Goal: Transaction & Acquisition: Purchase product/service

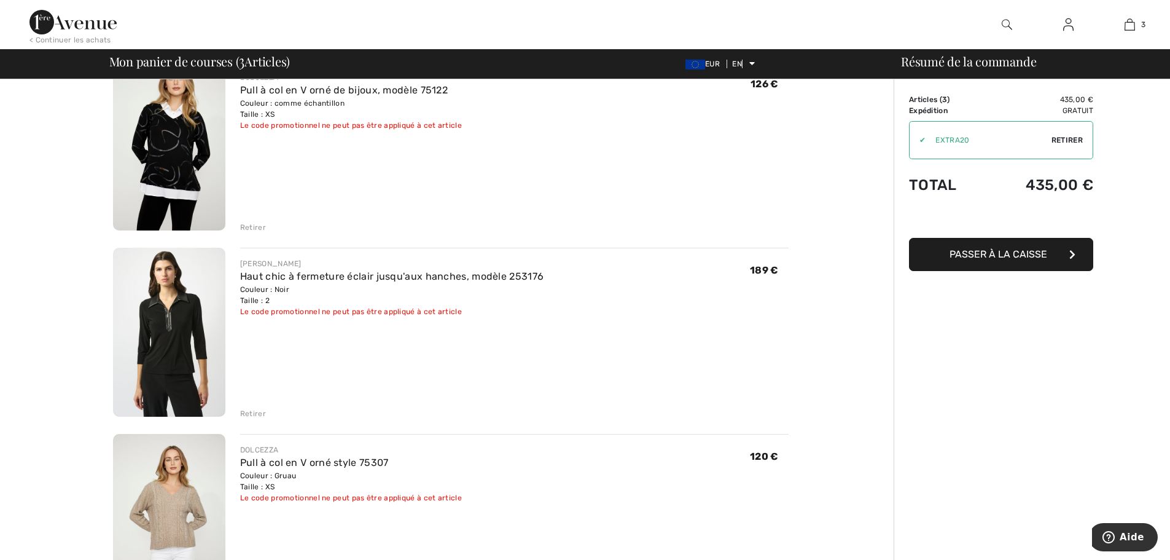
scroll to position [184, 0]
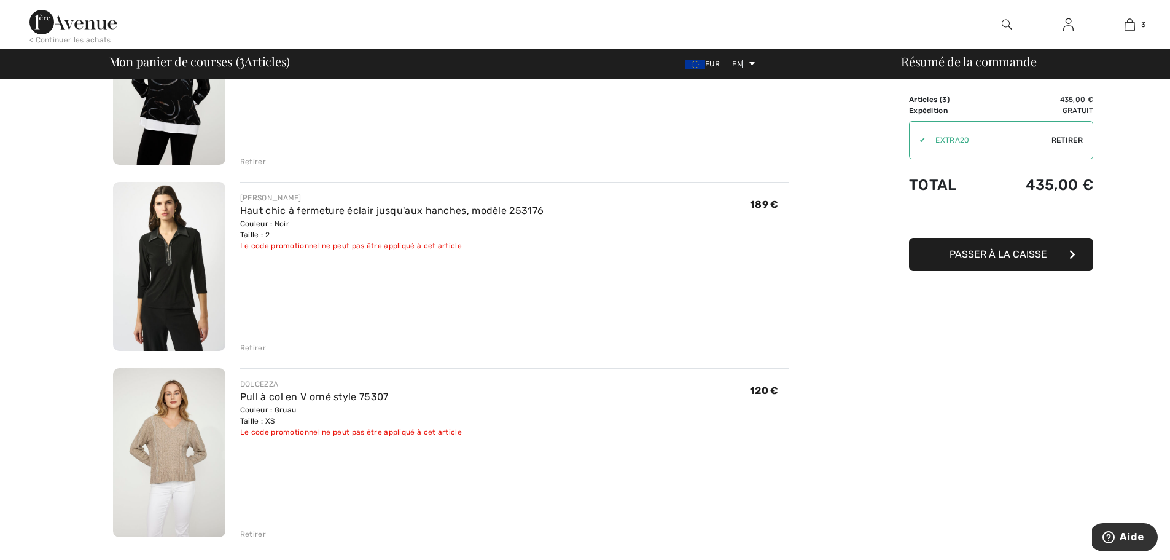
click at [165, 448] on img at bounding box center [169, 452] width 112 height 169
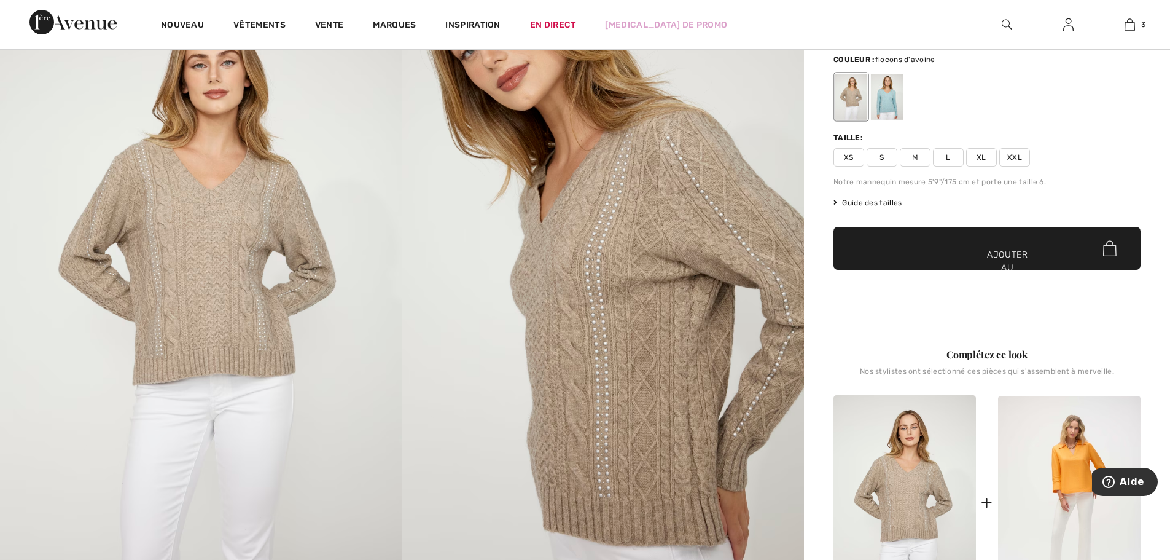
scroll to position [205, 0]
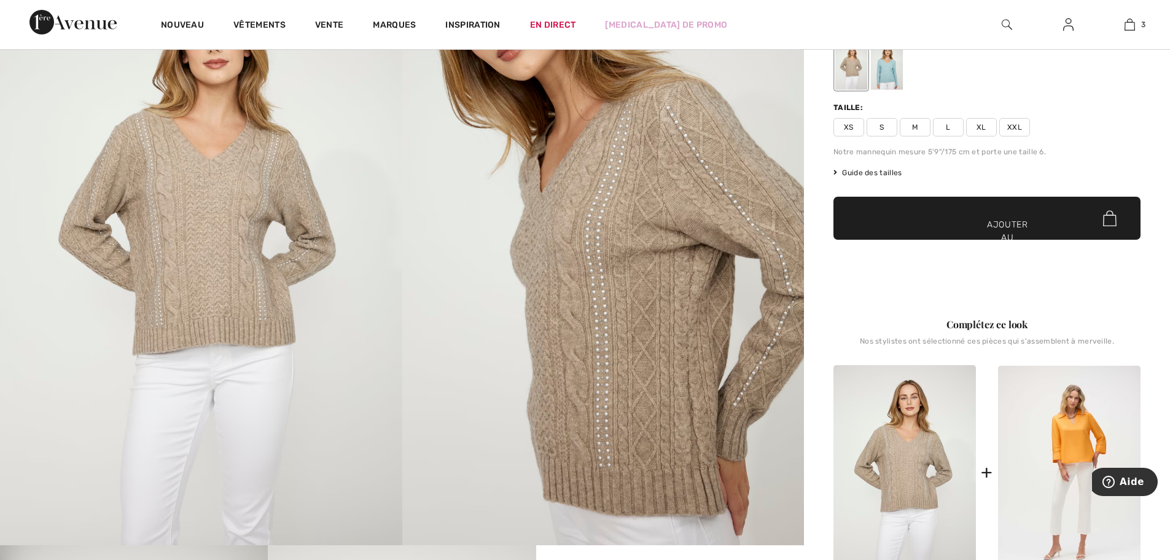
click at [662, 280] on img at bounding box center [603, 243] width 402 height 603
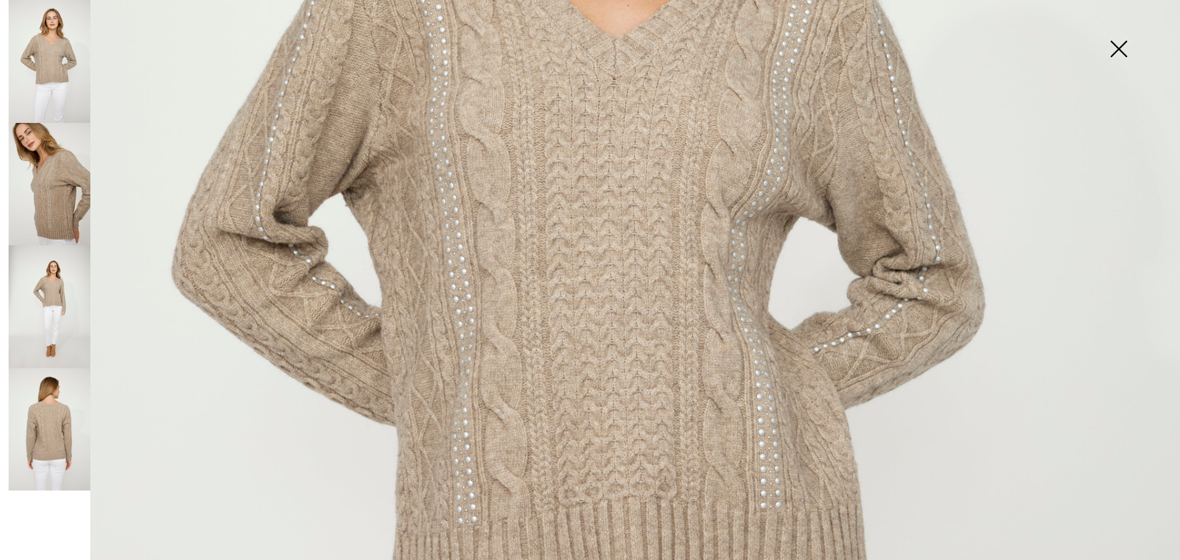
scroll to position [635, 0]
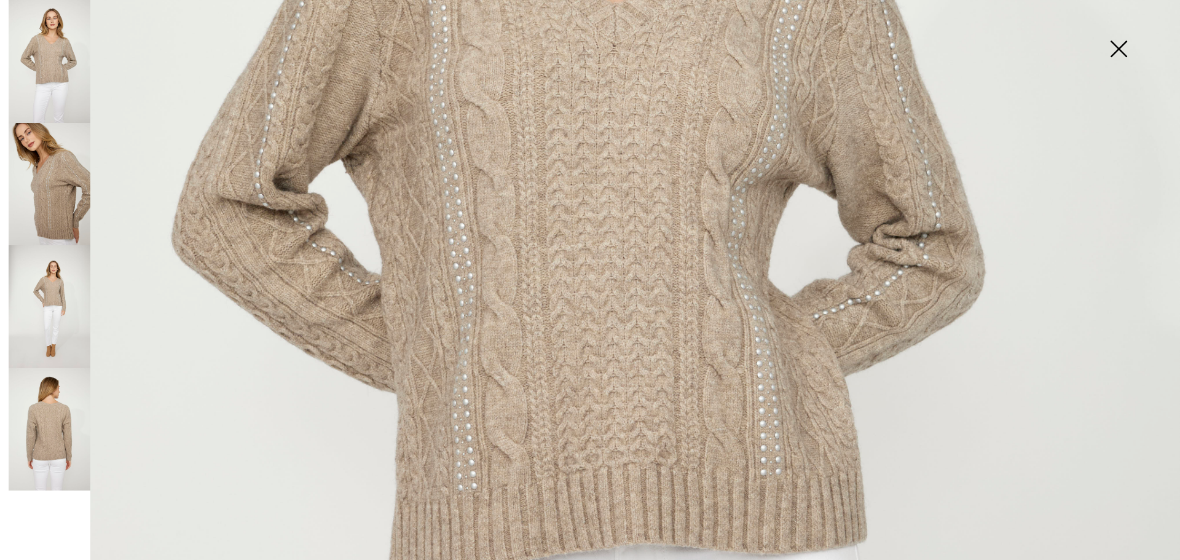
click at [55, 317] on img at bounding box center [50, 306] width 82 height 123
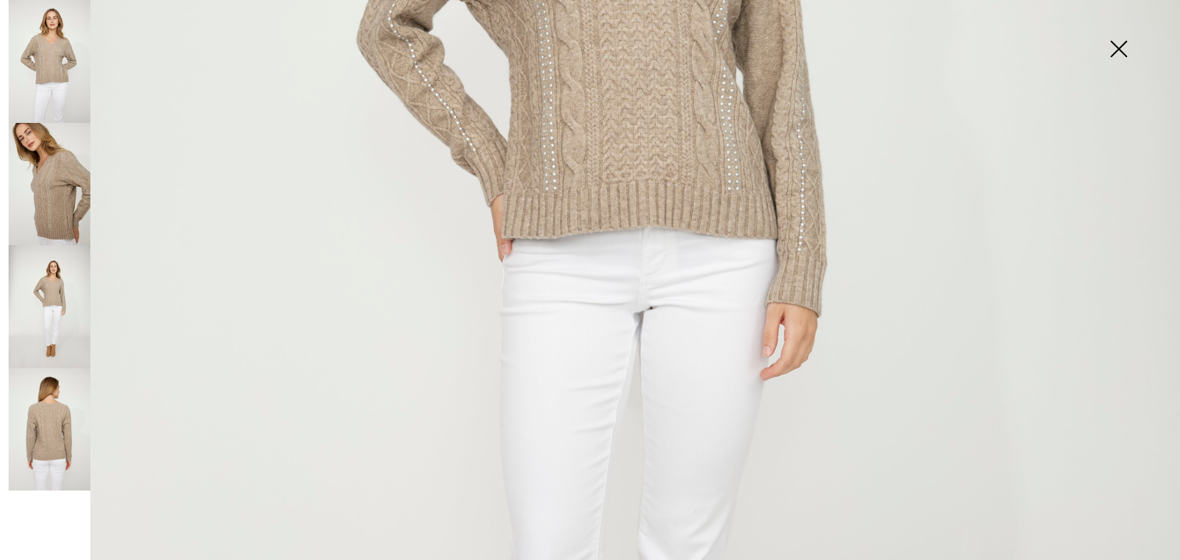
click at [52, 412] on img at bounding box center [50, 429] width 82 height 123
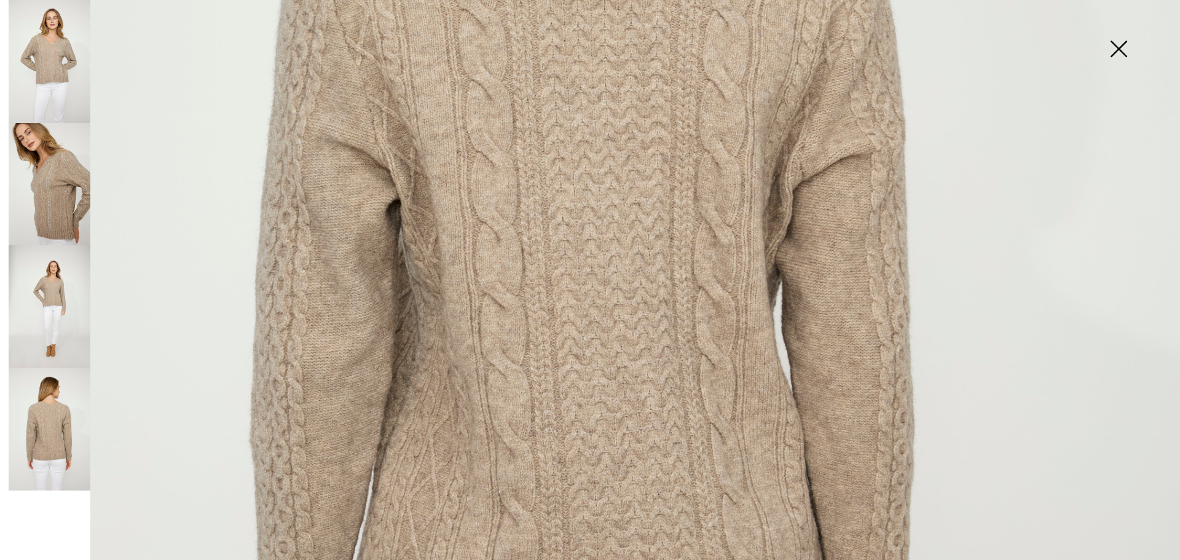
click at [53, 77] on img at bounding box center [50, 61] width 82 height 123
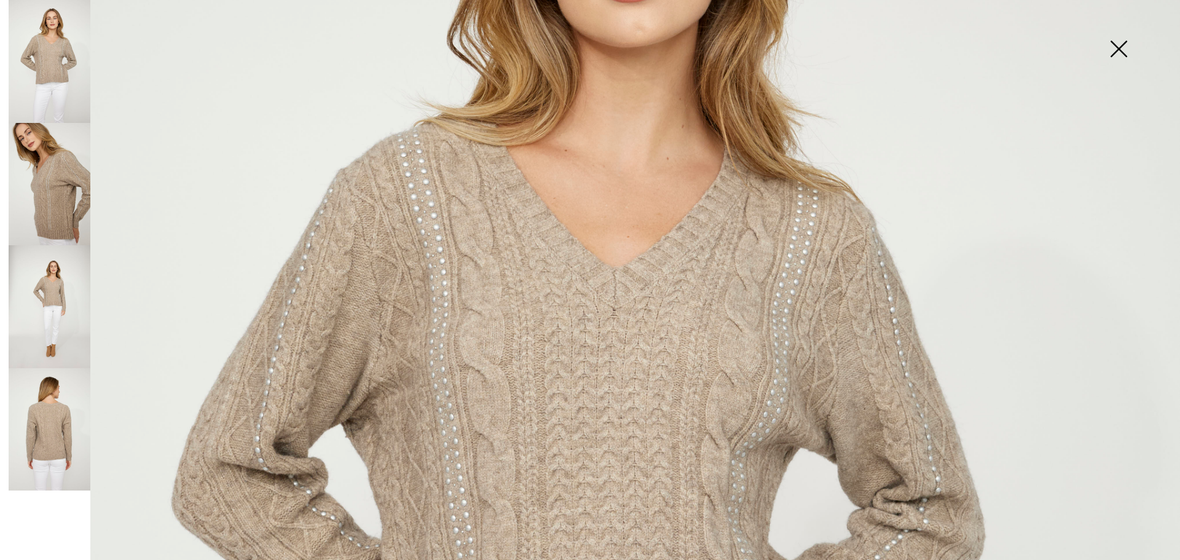
scroll to position [369, 0]
click at [1113, 49] on img at bounding box center [1117, 49] width 61 height 63
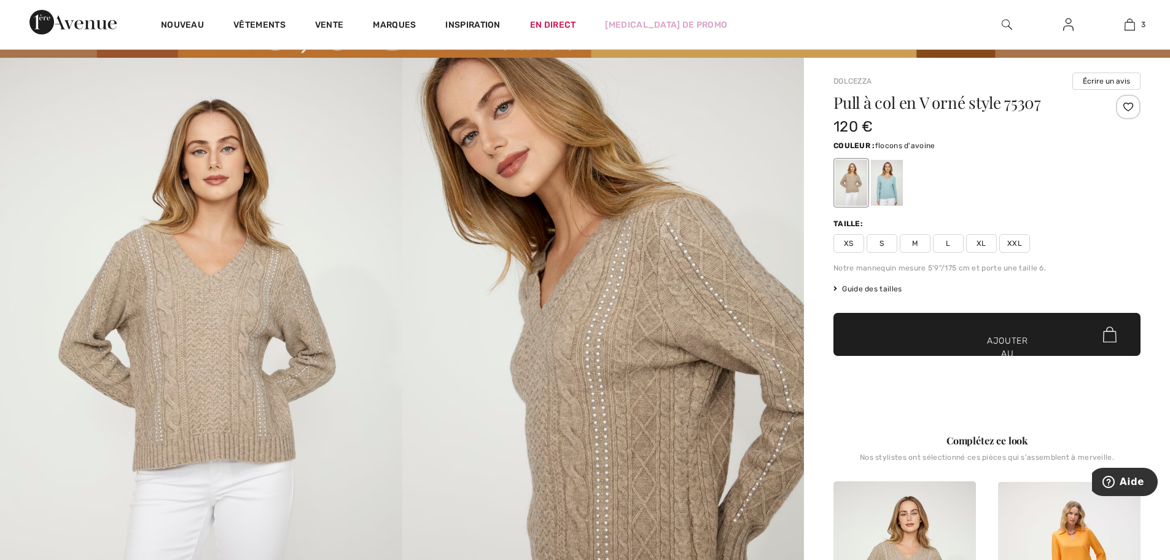
scroll to position [82, 0]
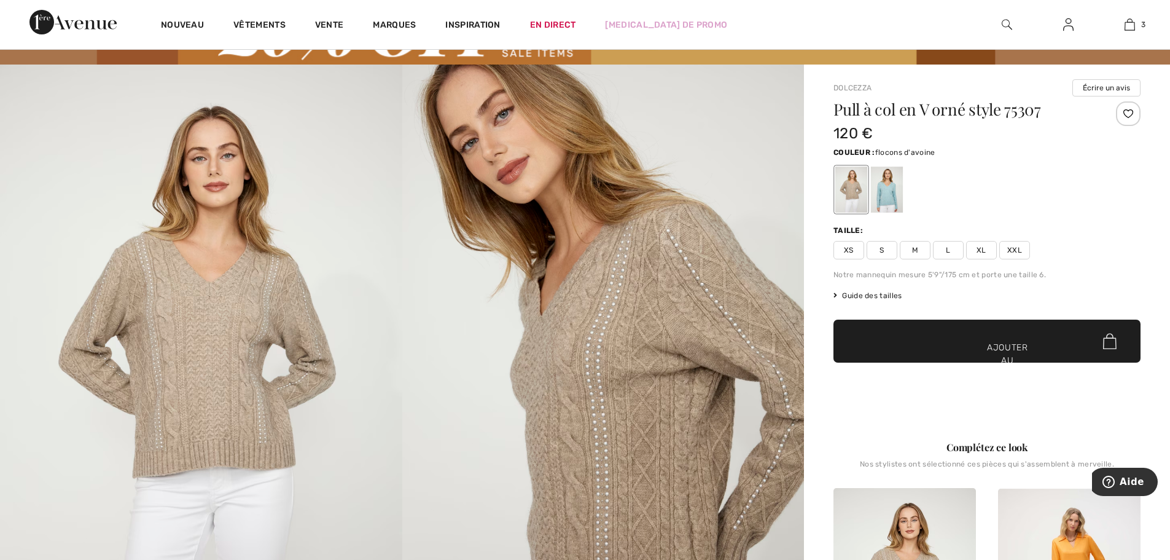
click at [840, 249] on span "XS" at bounding box center [849, 250] width 31 height 18
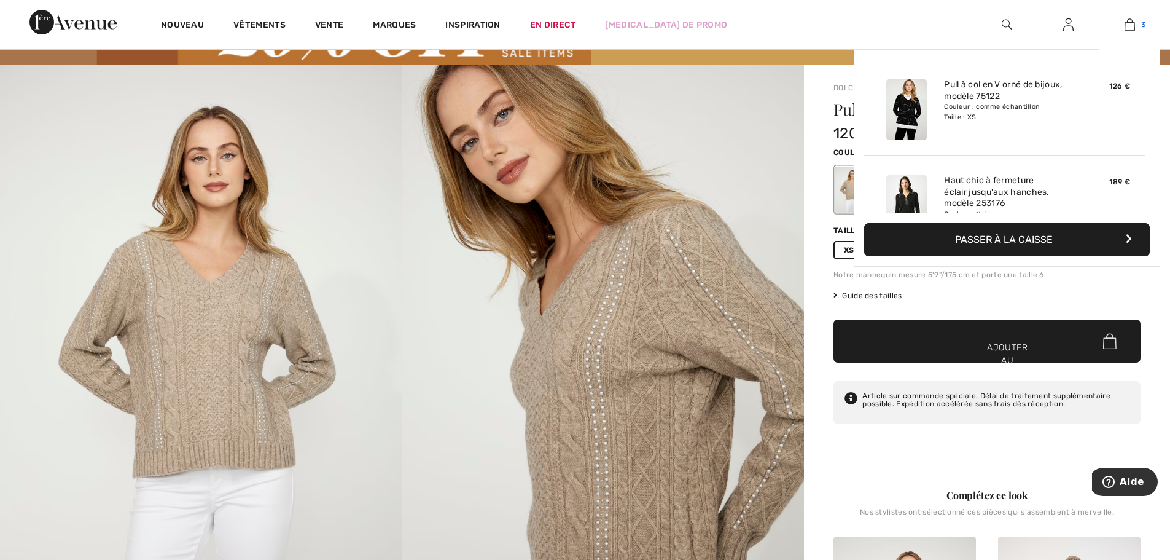
click at [1137, 25] on link "3" at bounding box center [1130, 24] width 60 height 15
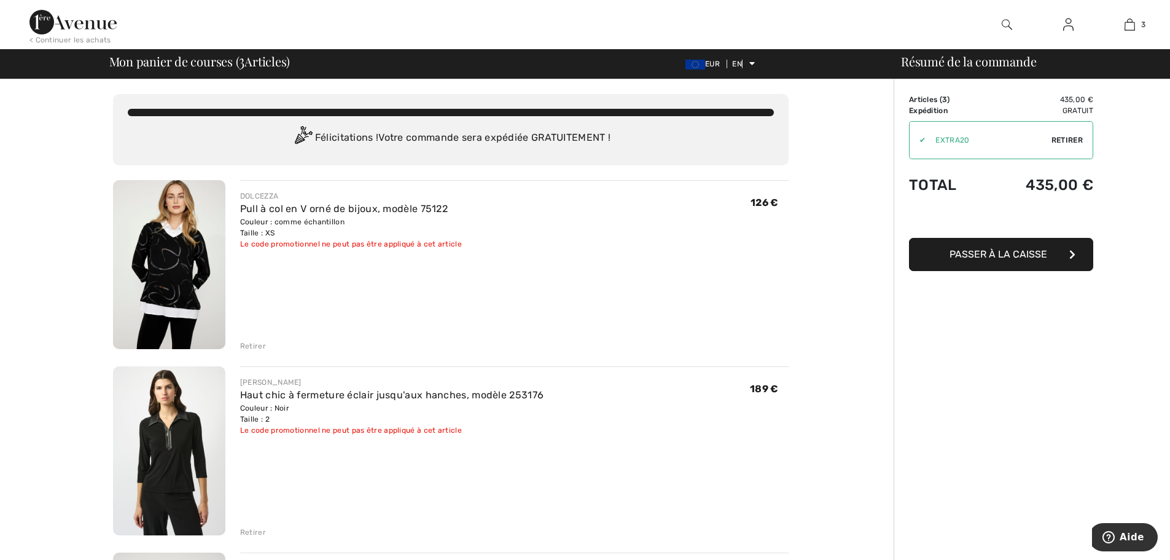
click at [249, 346] on font "Retirer" at bounding box center [253, 346] width 26 height 9
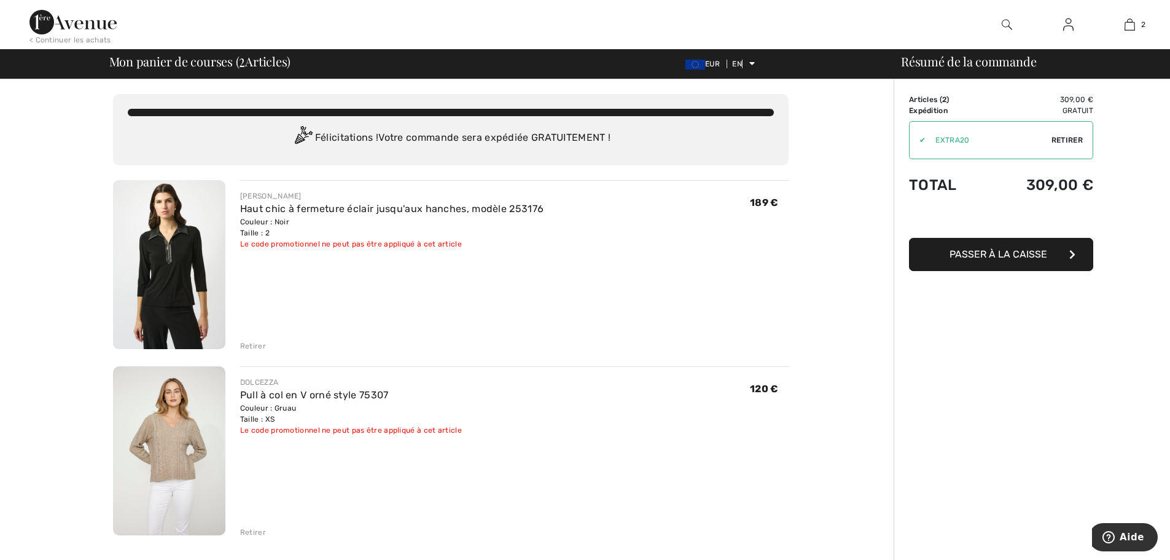
click at [245, 347] on font "Retirer" at bounding box center [253, 346] width 26 height 9
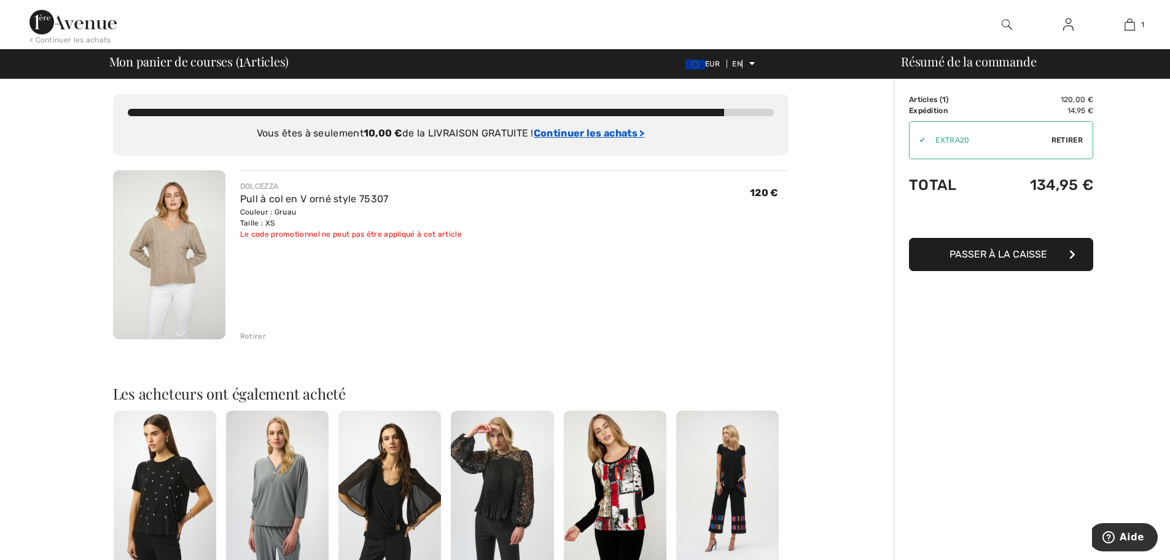
click at [558, 131] on font "Continuer les achats >" at bounding box center [589, 133] width 111 height 12
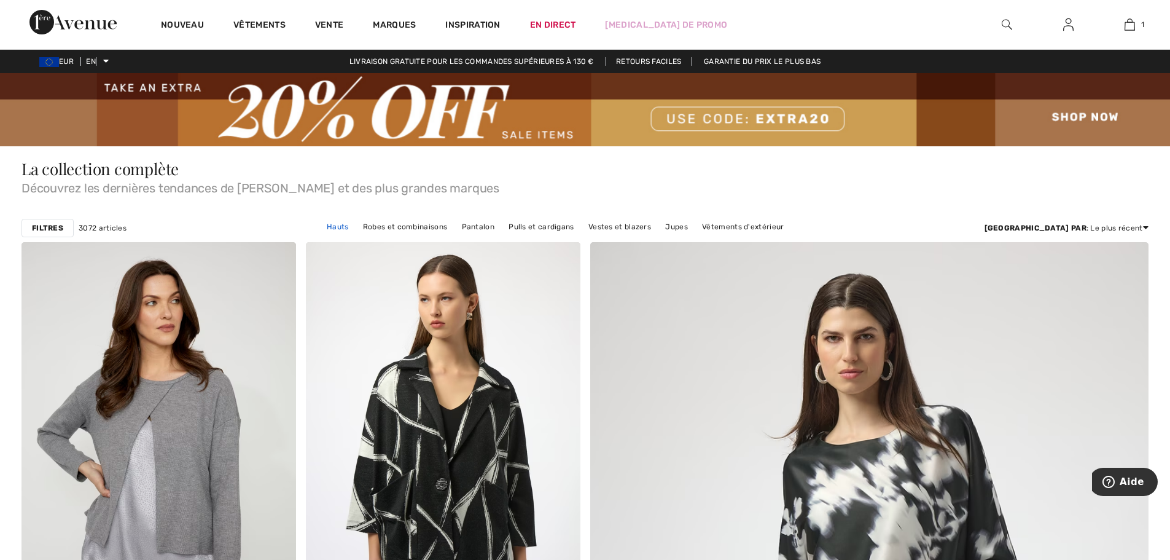
click at [349, 227] on font "Hauts" at bounding box center [338, 226] width 22 height 9
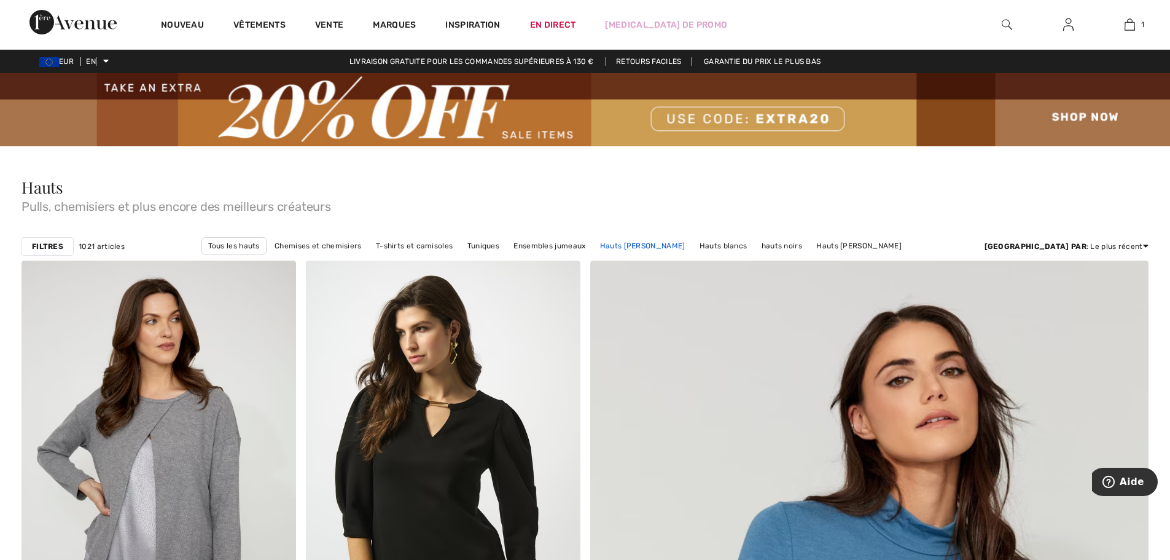
click at [686, 243] on font "Hauts [PERSON_NAME]" at bounding box center [642, 245] width 85 height 9
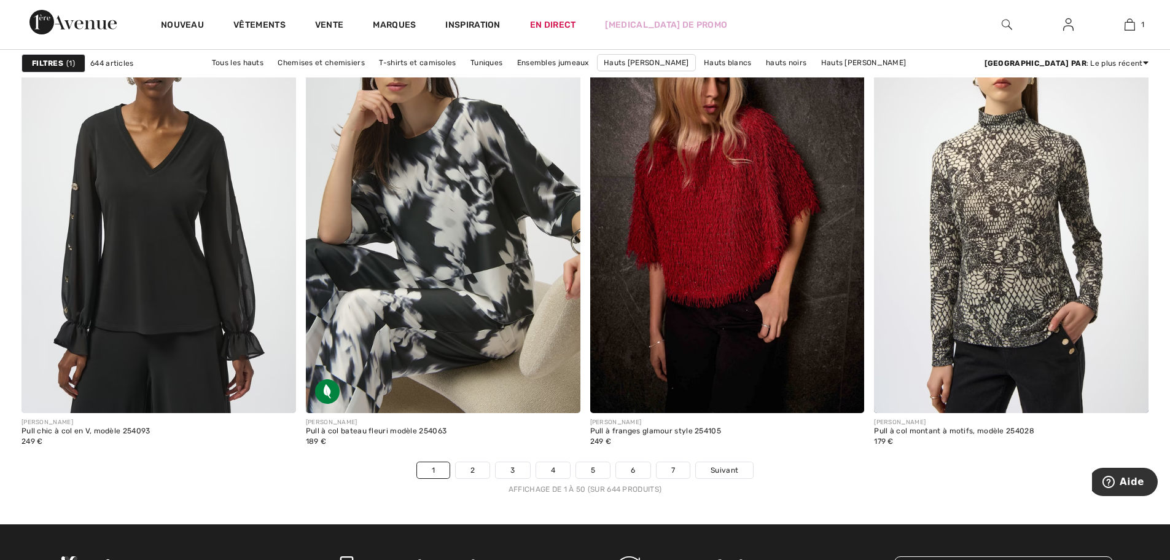
scroll to position [6937, 0]
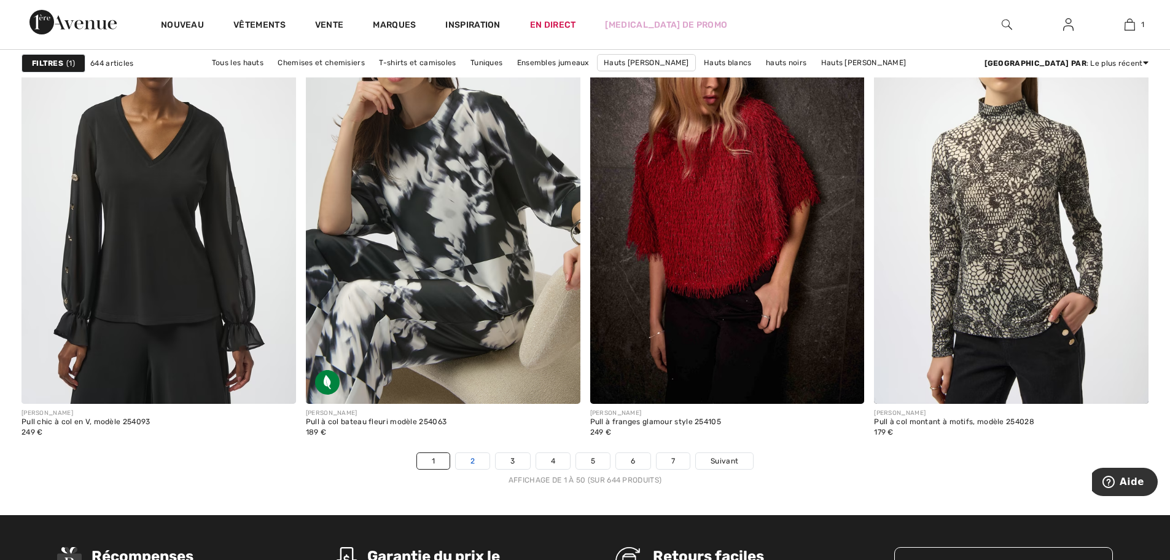
click at [471, 460] on font "2" at bounding box center [473, 460] width 4 height 9
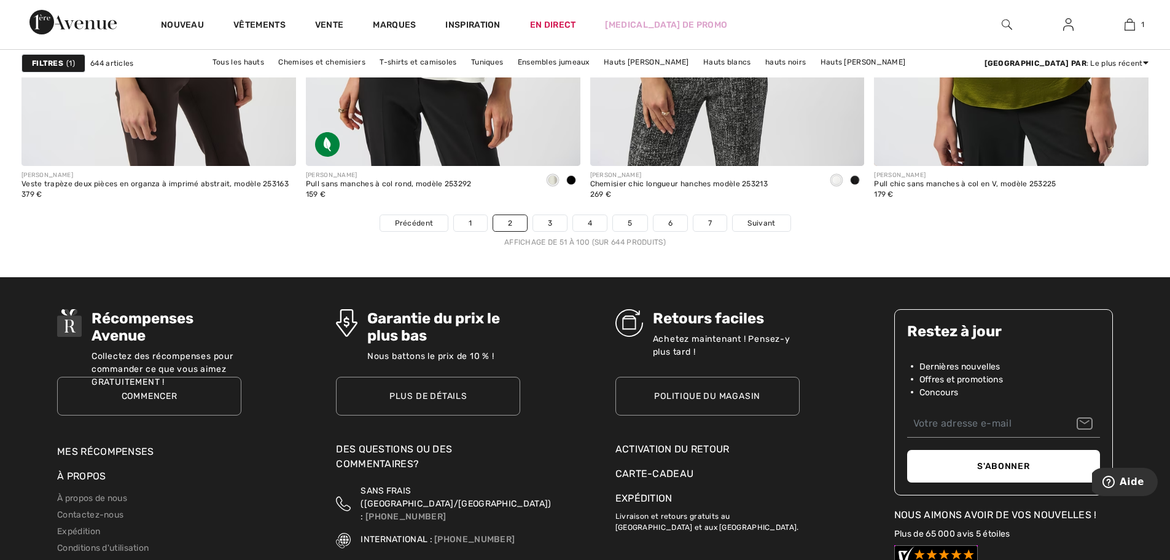
scroll to position [7193, 0]
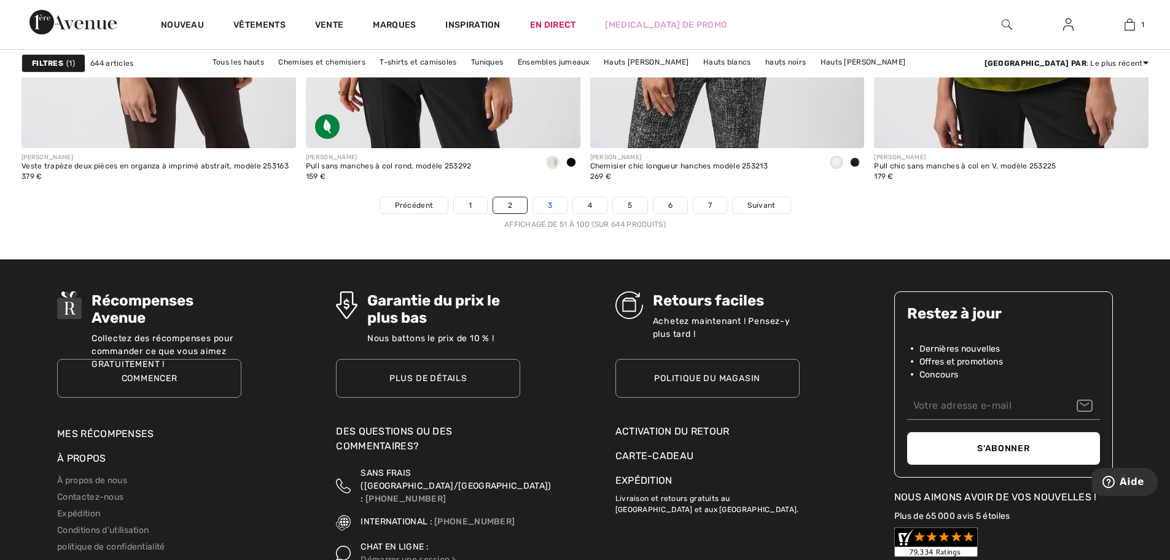
click at [549, 202] on font "3" at bounding box center [550, 205] width 4 height 9
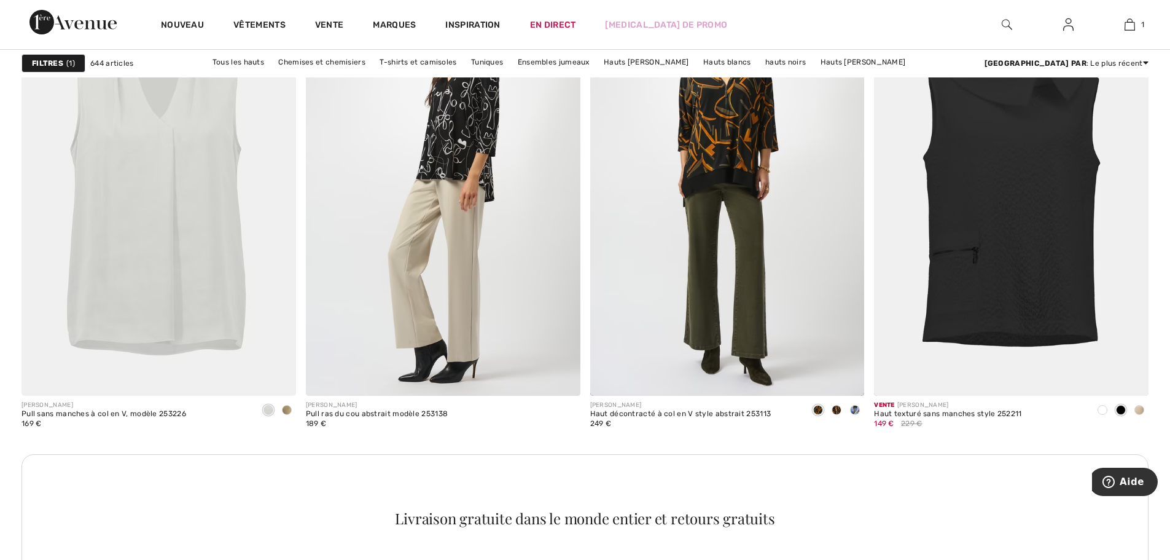
scroll to position [1735, 0]
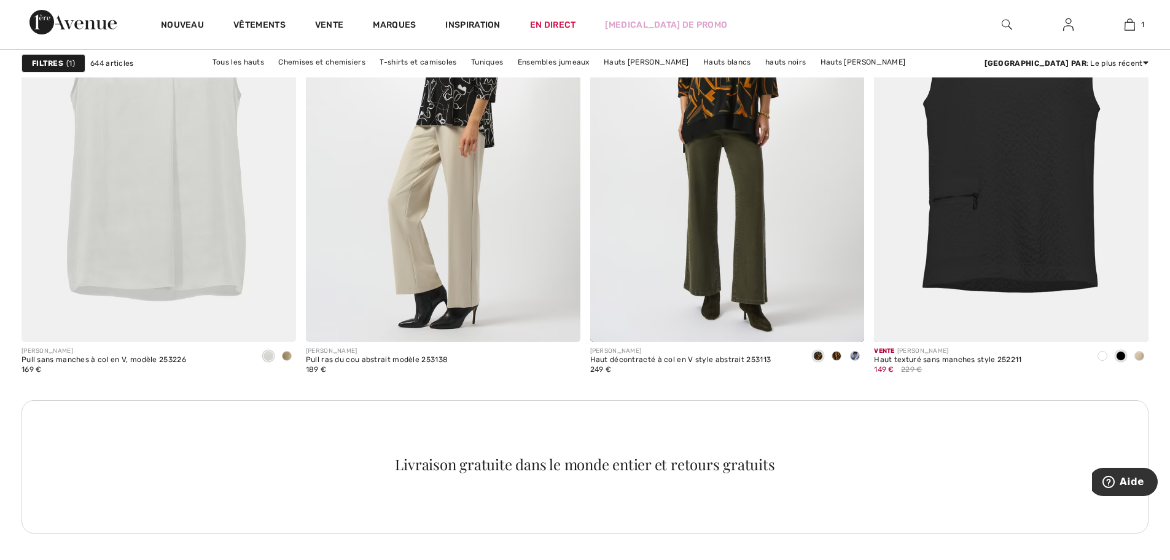
click at [57, 65] on font "Filtres" at bounding box center [47, 63] width 31 height 9
click at [0, 0] on div at bounding box center [0, 0] width 0 height 0
click at [806, 66] on font "hauts noirs" at bounding box center [785, 62] width 41 height 9
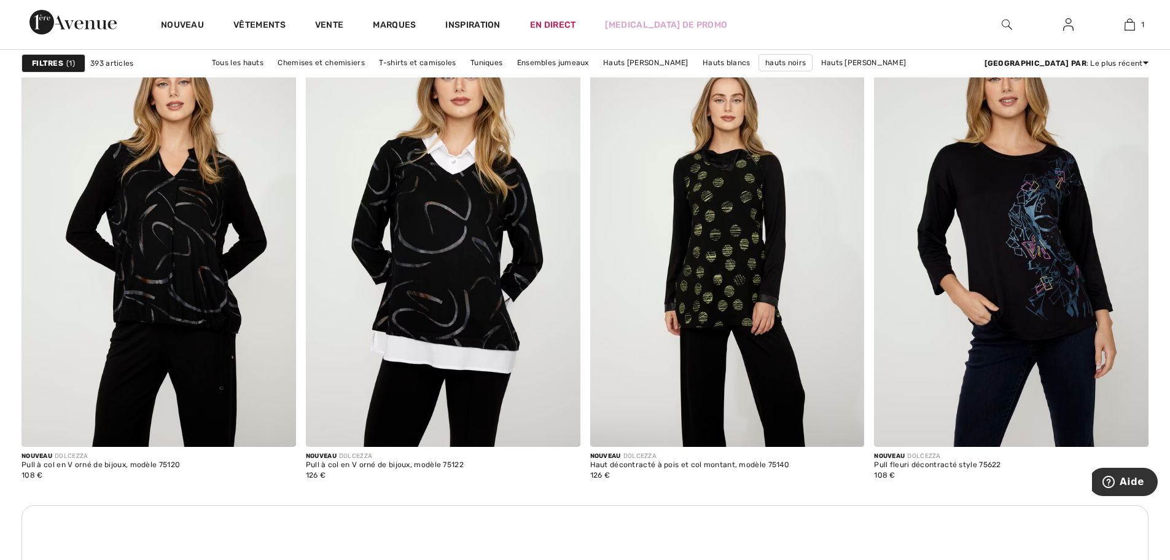
scroll to position [3244, 0]
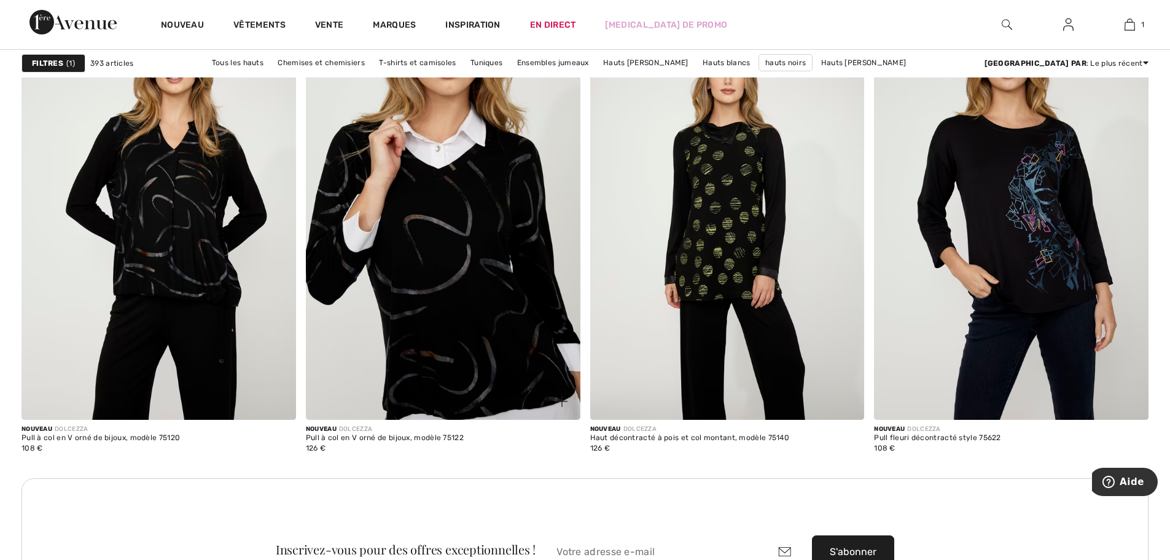
click at [460, 232] on img at bounding box center [443, 214] width 275 height 412
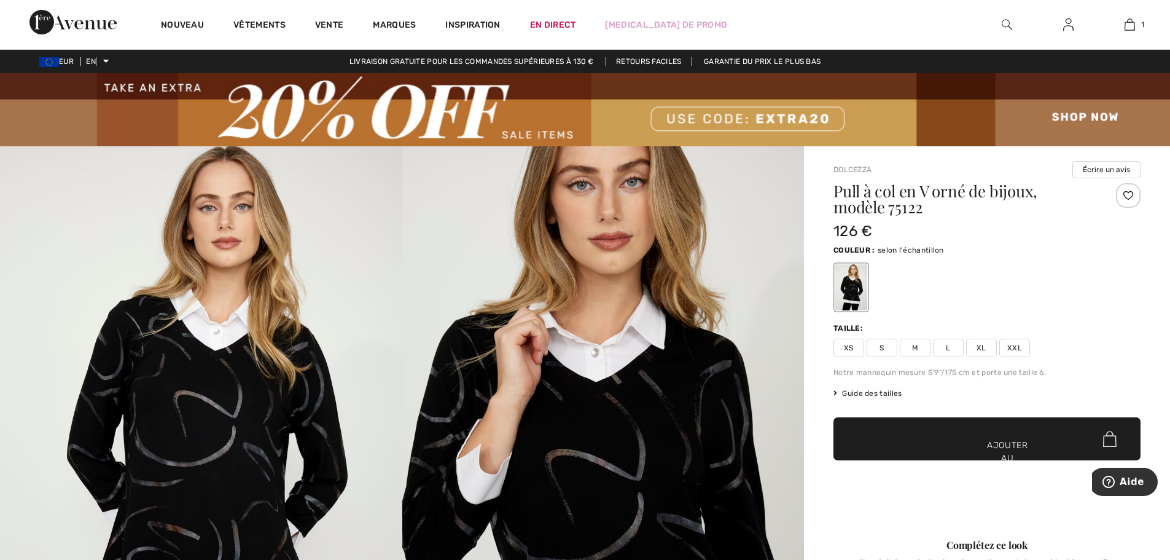
click at [844, 347] on span "XS" at bounding box center [849, 348] width 31 height 18
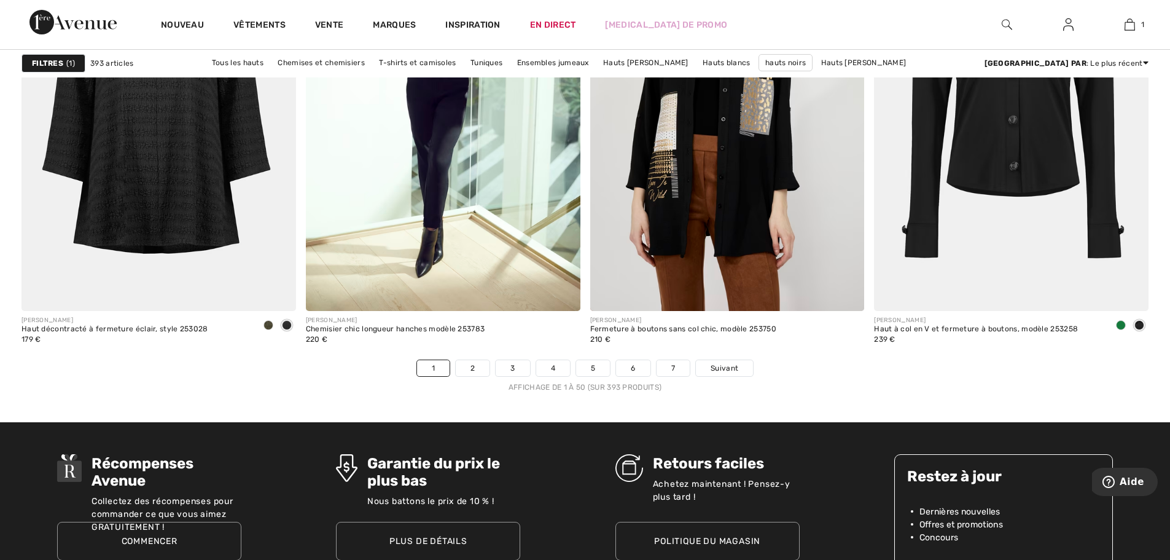
scroll to position [7057, 0]
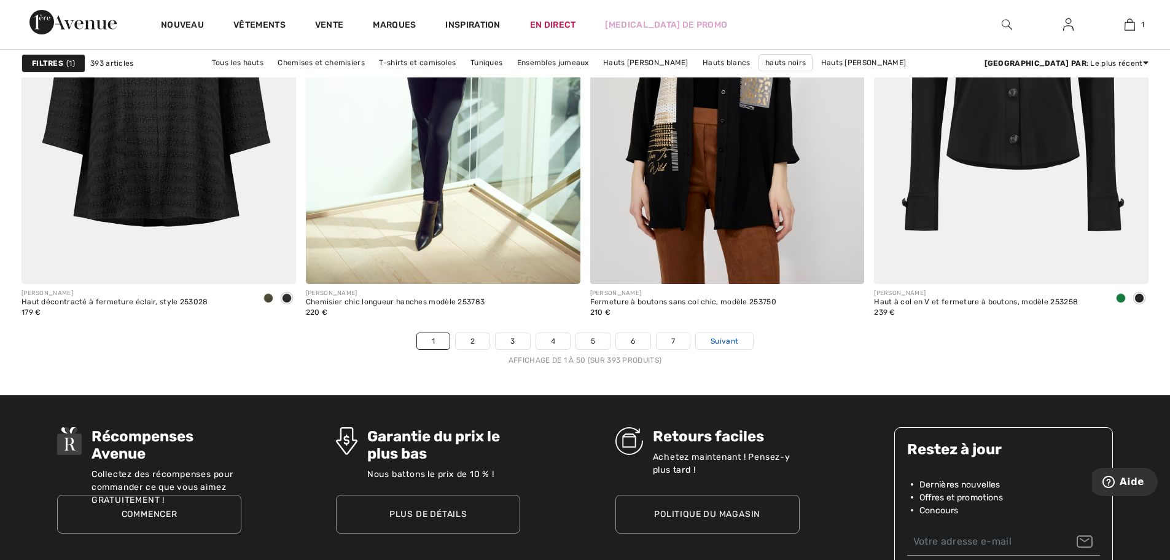
click at [729, 335] on span "Suivant" at bounding box center [725, 340] width 28 height 11
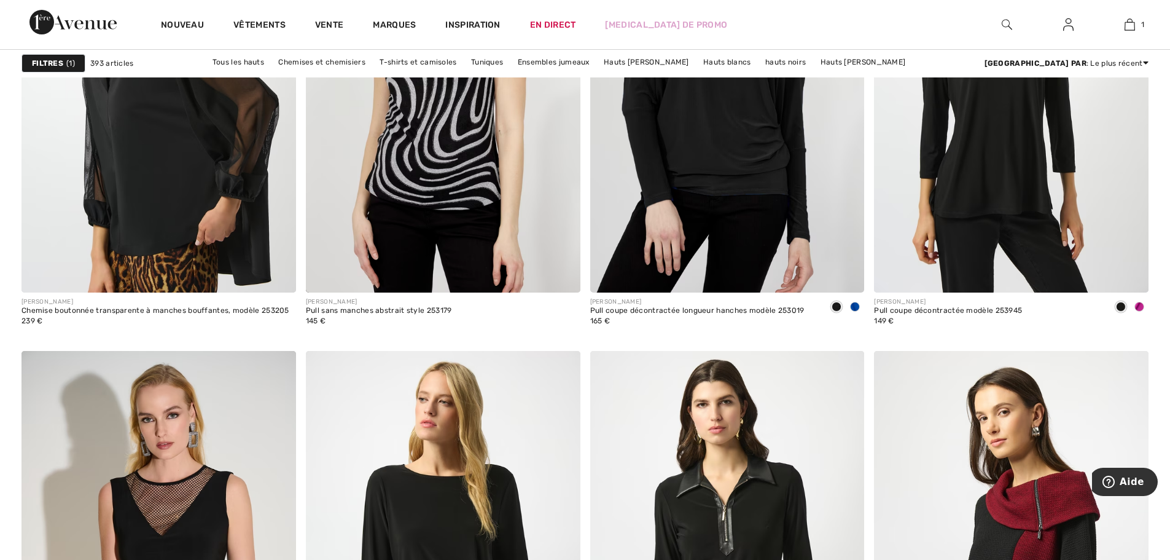
scroll to position [6389, 0]
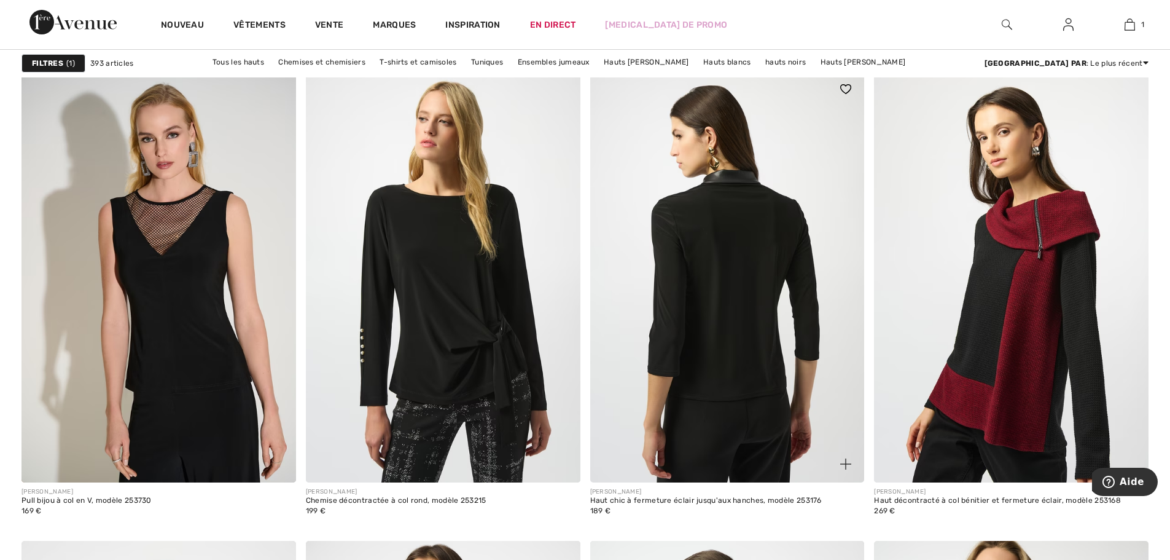
click at [740, 337] on img at bounding box center [727, 277] width 275 height 412
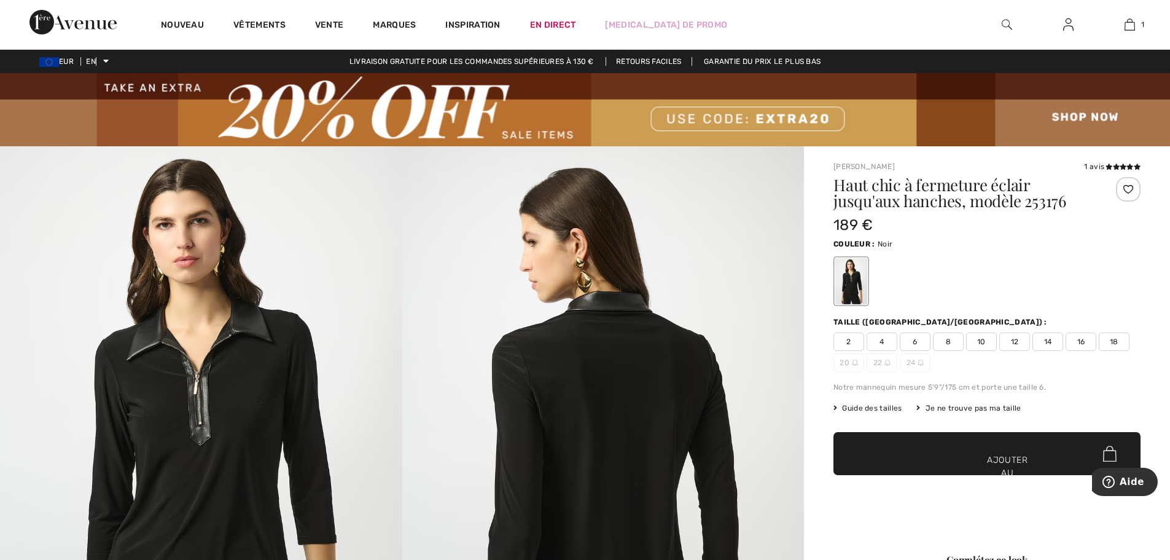
click at [856, 339] on span "2" at bounding box center [849, 341] width 31 height 18
click at [955, 448] on span "✔ Ajouté au panier Ajouter au panier" at bounding box center [987, 453] width 307 height 43
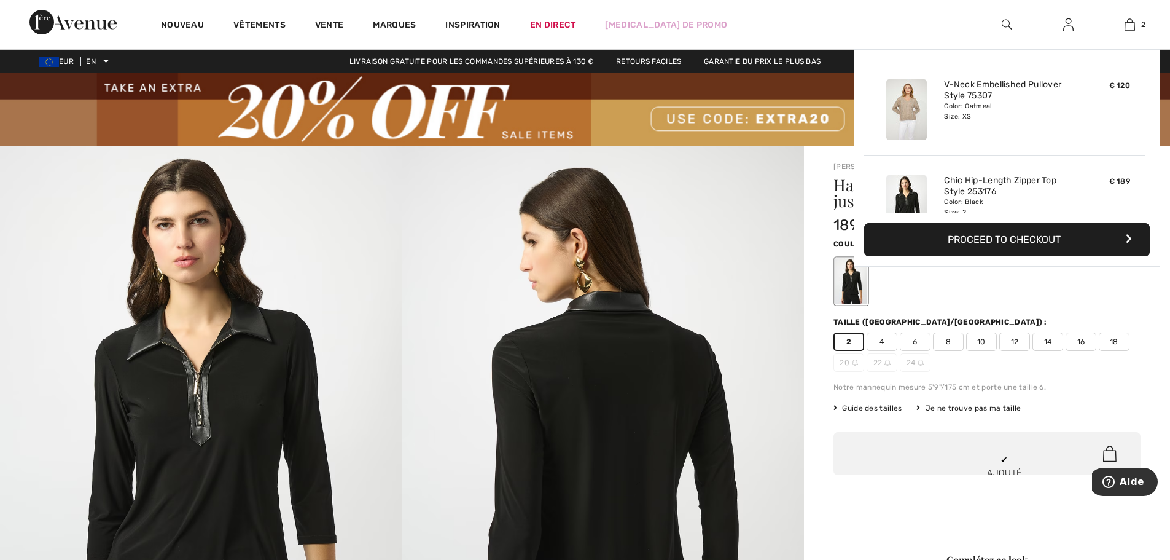
scroll to position [38, 0]
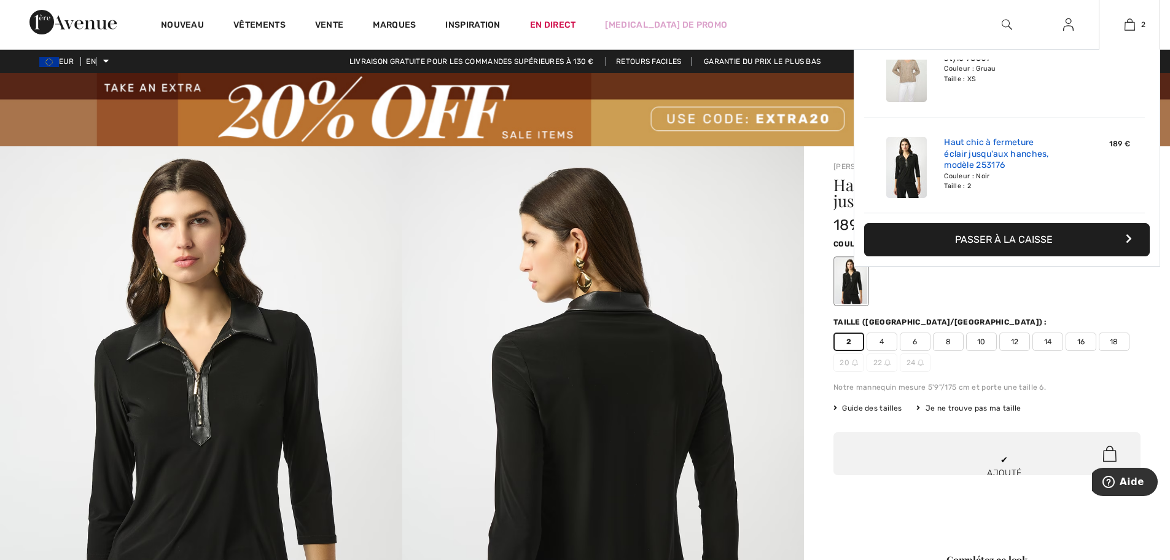
click at [977, 160] on font "Haut chic à fermeture éclair jusqu'aux hanches, modèle 253176" at bounding box center [996, 153] width 105 height 33
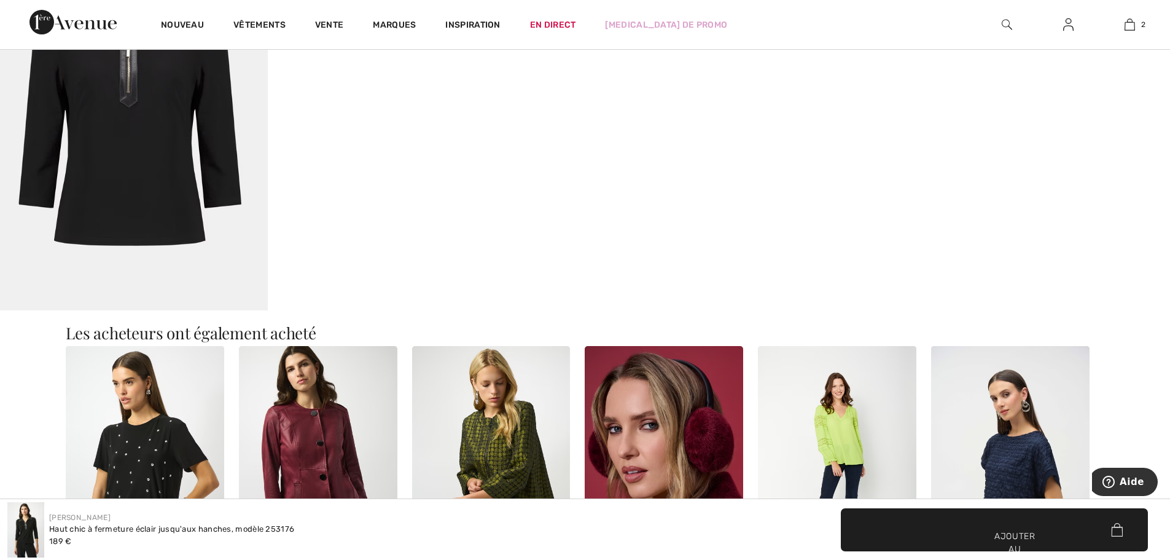
scroll to position [1249, 0]
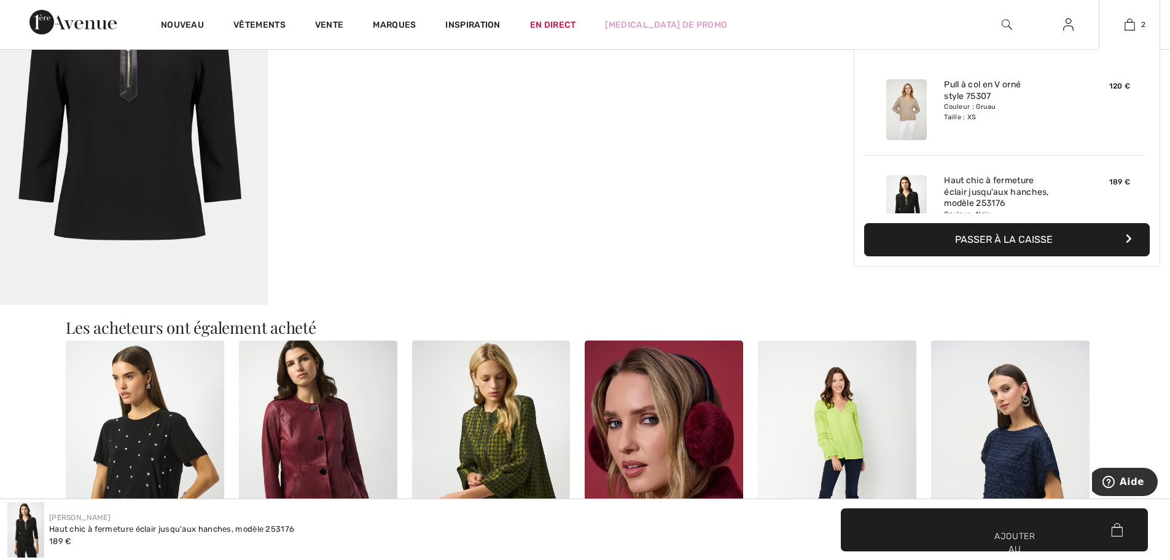
click at [976, 246] on button "Passer à la caisse" at bounding box center [1007, 239] width 286 height 33
